Goal: Task Accomplishment & Management: Complete application form

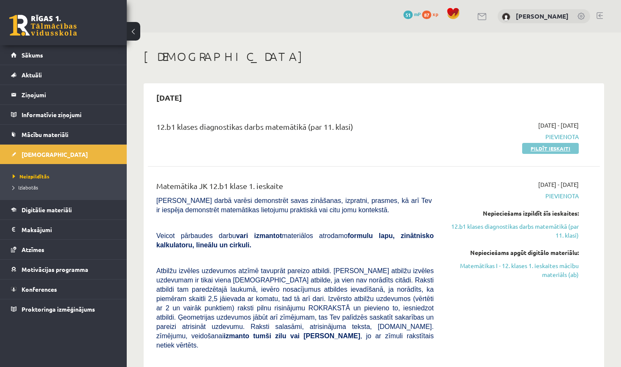
click at [561, 148] on link "Pildīt ieskaiti" at bounding box center [550, 148] width 57 height 11
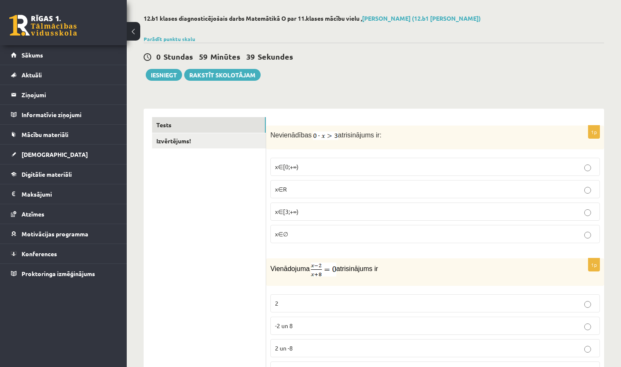
scroll to position [35, 0]
click at [391, 162] on p "x∈[0;+∞)" at bounding box center [435, 165] width 320 height 9
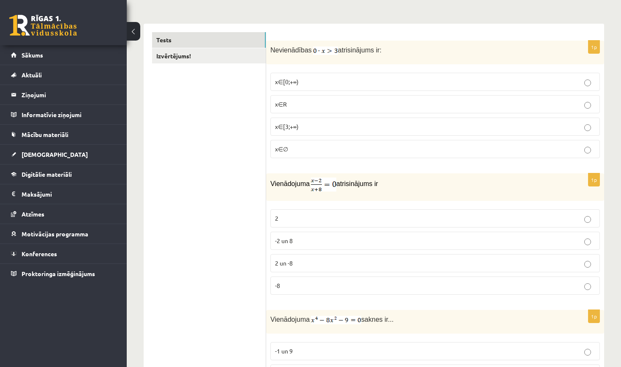
scroll to position [124, 0]
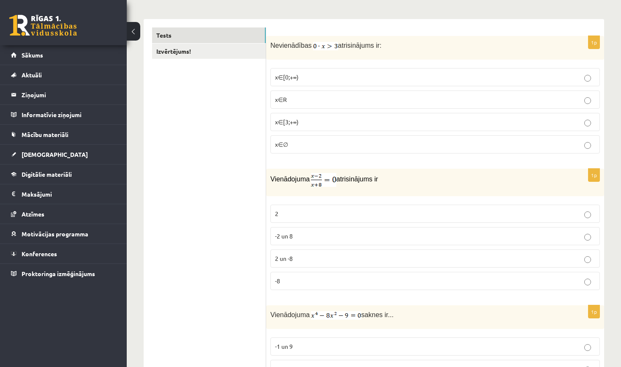
click at [297, 215] on p "2" at bounding box center [435, 213] width 320 height 9
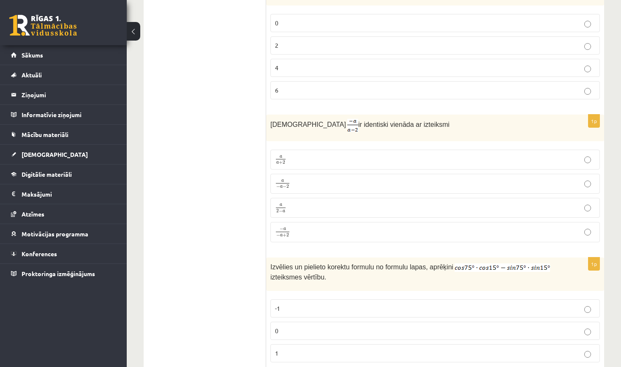
scroll to position [585, 0]
click at [314, 174] on label "a − a − 2 a − a − 2" at bounding box center [434, 183] width 329 height 20
click at [280, 233] on span "a" at bounding box center [281, 234] width 3 height 3
click at [310, 155] on p "a a + 2 a a + 2" at bounding box center [435, 158] width 320 height 11
click at [287, 206] on p "a 2 − a a 2 − a" at bounding box center [435, 206] width 320 height 11
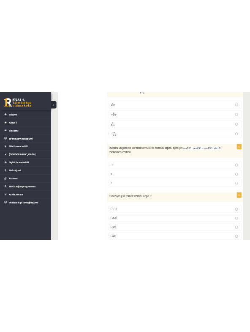
scroll to position [712, 0]
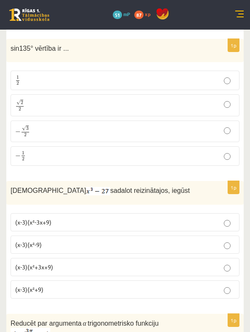
scroll to position [1955, 0]
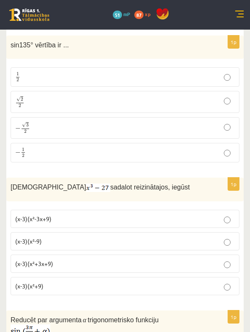
click at [113, 214] on p "(x-3)(x²-3x+9)" at bounding box center [125, 218] width 220 height 9
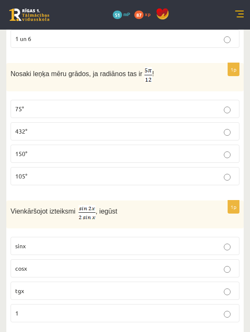
scroll to position [2863, 0]
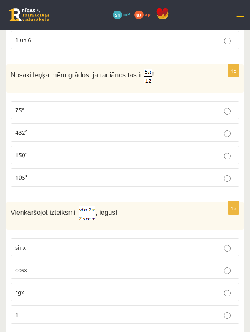
click at [137, 106] on p "75°" at bounding box center [125, 110] width 220 height 9
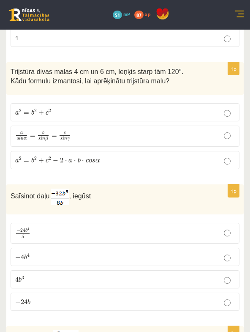
scroll to position [3143, 0]
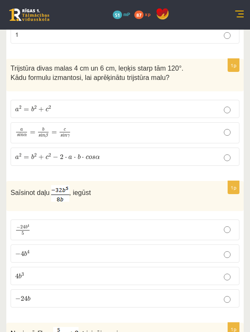
click at [223, 152] on p "a 2 = b 2 + c 2 − 2 ⋅ a ⋅ b ⋅ c o s α a 2 = b 2 + c 2 − 2 ⋅ a ⋅ b ⋅ c o s α" at bounding box center [125, 156] width 220 height 9
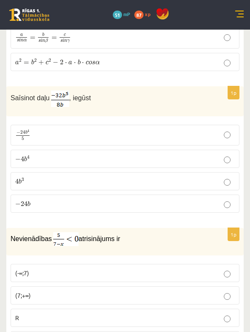
scroll to position [3238, 0]
click at [144, 154] on p "− 4 b 4 − 4 b 4" at bounding box center [125, 158] width 220 height 9
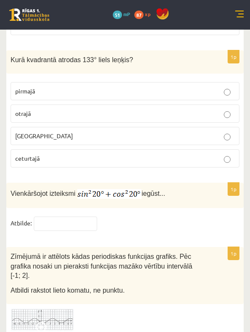
scroll to position [4077, 0]
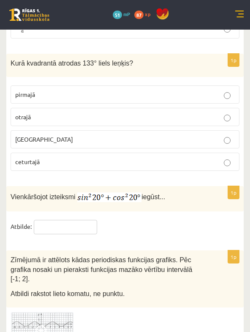
click at [69, 220] on input "text" at bounding box center [65, 227] width 63 height 14
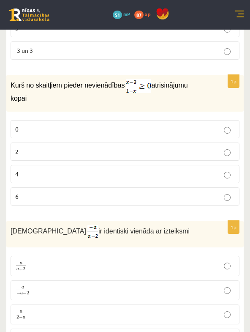
scroll to position [510, 0]
type input "*"
click at [114, 147] on p "2" at bounding box center [125, 151] width 220 height 9
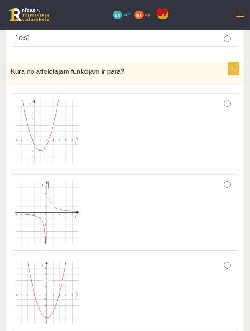
scroll to position [1063, 0]
click at [130, 156] on div at bounding box center [125, 132] width 220 height 68
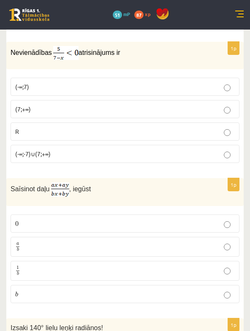
scroll to position [3424, 0]
click at [107, 242] on p "a b a b" at bounding box center [125, 247] width 220 height 11
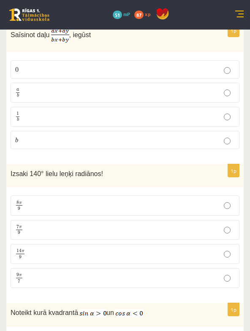
scroll to position [3578, 0]
click at [110, 225] on p "7 π 9 7 π 9" at bounding box center [125, 230] width 220 height 11
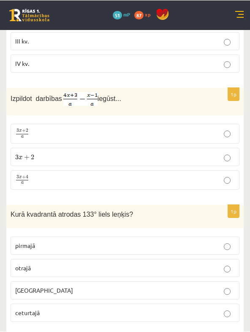
scroll to position [3927, 0]
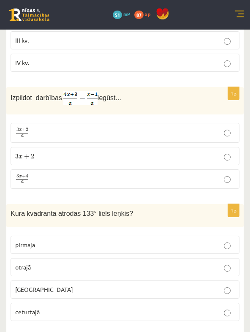
click at [133, 174] on p "3 x + 4 a 3 x + 4 a" at bounding box center [125, 179] width 220 height 11
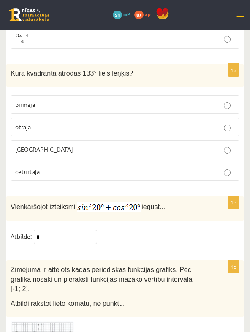
scroll to position [4063, 0]
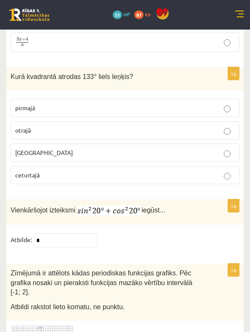
click at [23, 126] on span "otrajā" at bounding box center [23, 130] width 16 height 8
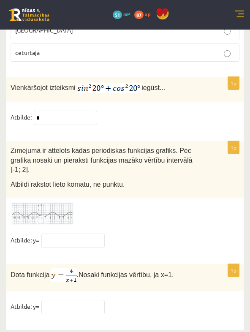
scroll to position [4186, 0]
click at [50, 209] on img at bounding box center [42, 214] width 63 height 23
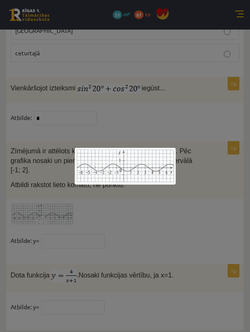
click at [103, 212] on div at bounding box center [125, 166] width 250 height 332
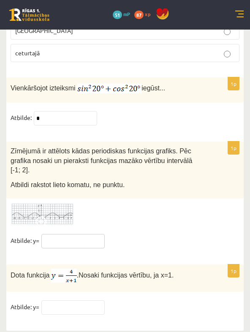
click at [74, 234] on input "text" at bounding box center [72, 241] width 63 height 14
type input "***"
click at [138, 243] on fieldset "Atbilde: y= ***" at bounding box center [125, 243] width 229 height 18
click at [77, 308] on input "text" at bounding box center [72, 307] width 63 height 14
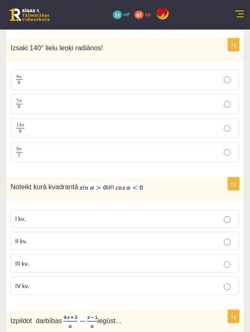
scroll to position [3703, 0]
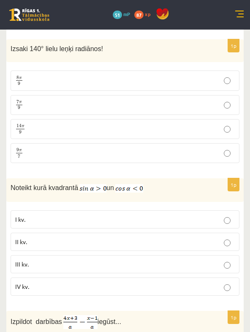
type input "*"
click at [32, 237] on p "II kv." at bounding box center [125, 241] width 220 height 9
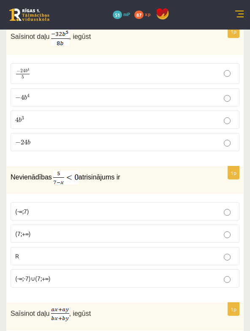
scroll to position [3297, 0]
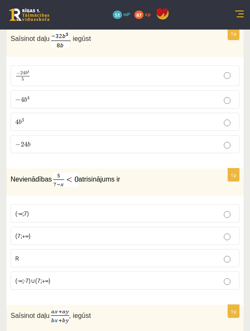
click at [65, 276] on p "(-∞;-7)∪(7;+∞)" at bounding box center [125, 280] width 220 height 9
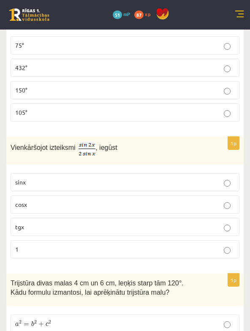
scroll to position [2928, 0]
click at [41, 201] on p "cosx" at bounding box center [125, 204] width 220 height 9
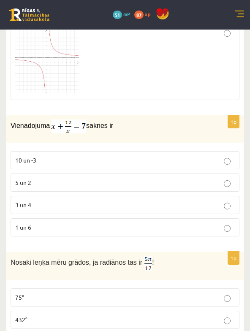
scroll to position [2674, 0]
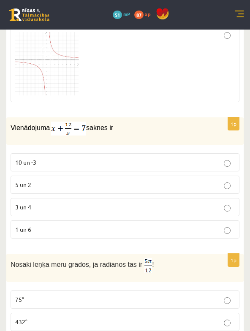
click at [102, 225] on p "1 un 6" at bounding box center [125, 229] width 220 height 9
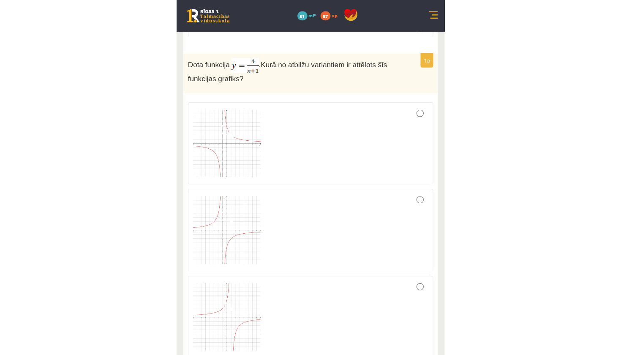
scroll to position [2360, 0]
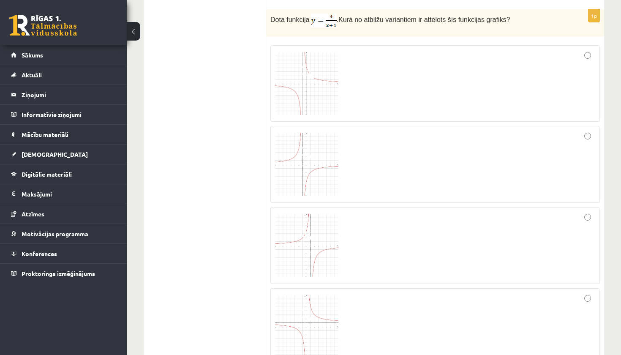
click at [329, 66] on img at bounding box center [306, 83] width 63 height 63
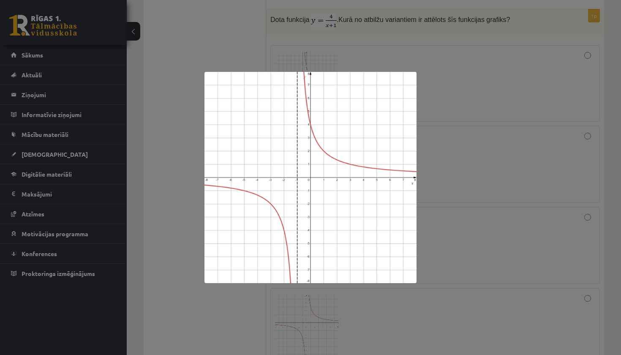
click at [429, 83] on div at bounding box center [310, 177] width 621 height 355
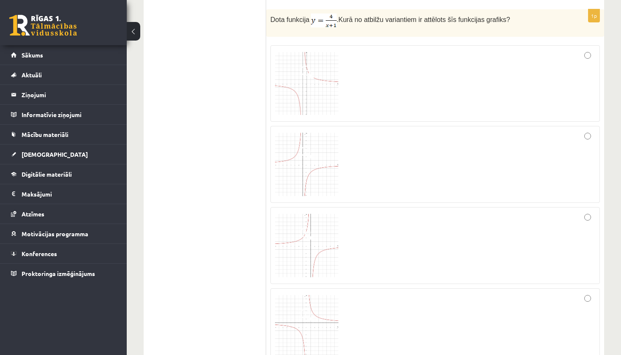
click at [572, 61] on div at bounding box center [435, 84] width 320 height 68
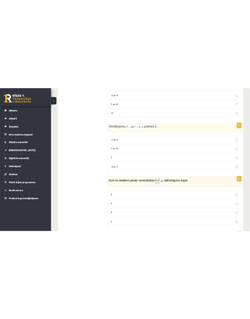
scroll to position [344, 0]
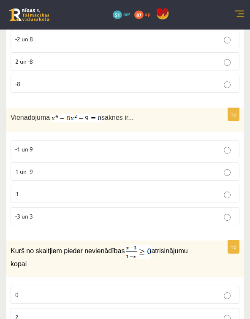
click at [78, 217] on p "-3 un 3" at bounding box center [125, 216] width 220 height 9
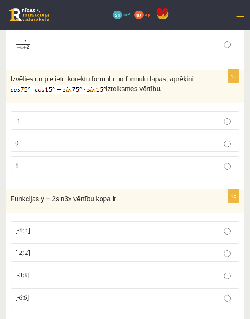
scroll to position [804, 0]
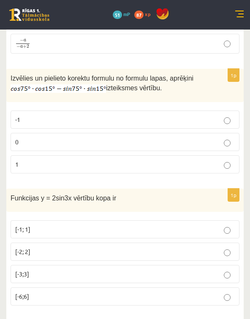
click at [170, 162] on p "1" at bounding box center [125, 164] width 220 height 9
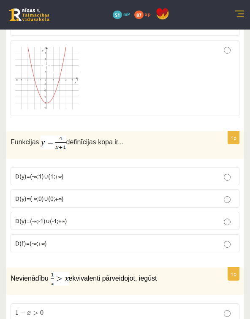
scroll to position [1281, 0]
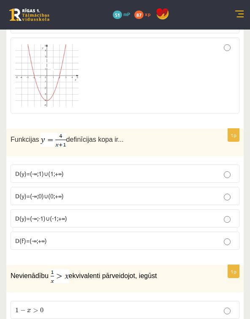
click at [45, 174] on p "D(y)=(-∞;1)∪(1;+∞)" at bounding box center [125, 173] width 220 height 9
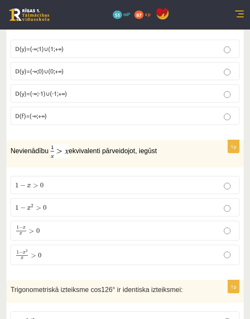
scroll to position [1407, 0]
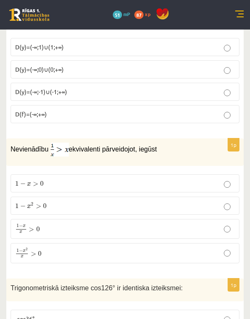
click at [82, 183] on p "1 − x > 0 1 − x > 0" at bounding box center [125, 183] width 220 height 9
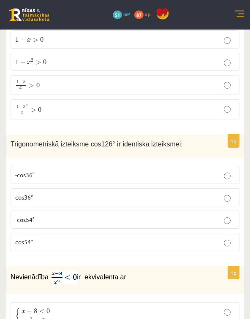
scroll to position [1553, 0]
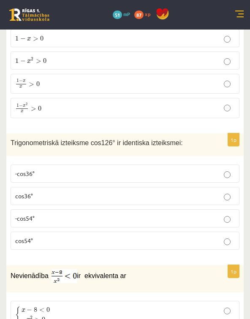
click at [113, 240] on p "cos54°" at bounding box center [125, 241] width 220 height 9
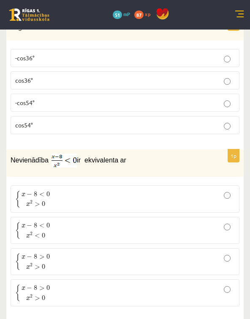
scroll to position [1696, 0]
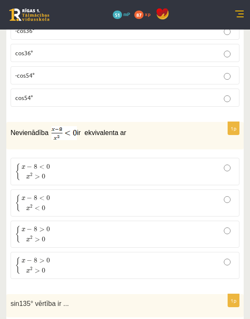
click at [103, 194] on p "{ x − 8 < 0 x 2 < 0 { x − 8 < 0 x 2 < 0" at bounding box center [125, 203] width 220 height 18
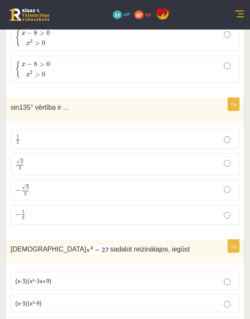
scroll to position [1894, 0]
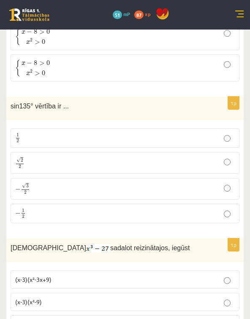
click at [49, 160] on p "√ 2 2 2 2" at bounding box center [125, 163] width 220 height 12
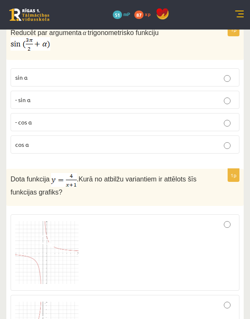
scroll to position [2240, 0]
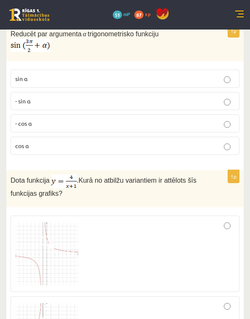
click at [101, 122] on p "- cos ⁡α" at bounding box center [125, 123] width 220 height 9
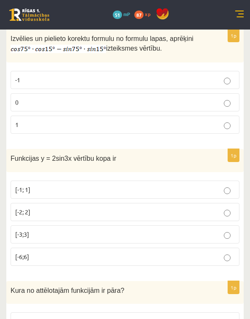
scroll to position [845, 0]
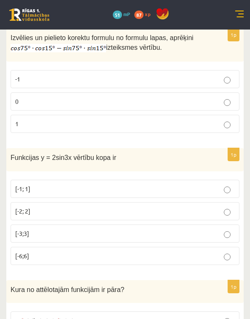
click at [99, 207] on p "[-2; 2]" at bounding box center [125, 211] width 220 height 9
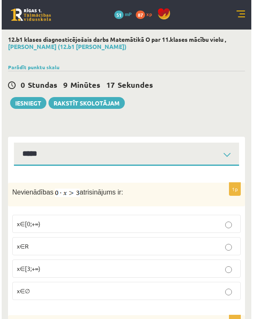
scroll to position [0, 0]
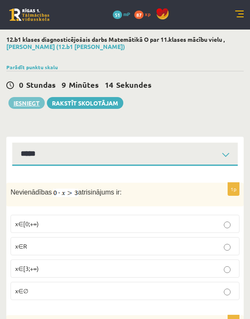
click at [22, 104] on button "Iesniegt" at bounding box center [26, 103] width 36 height 12
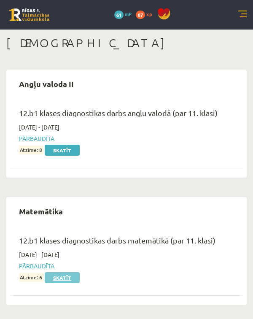
click at [52, 277] on link "Skatīt" at bounding box center [62, 277] width 35 height 11
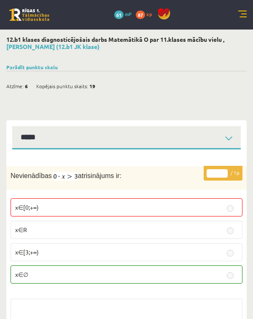
select select "**********"
